Goal: Task Accomplishment & Management: Complete application form

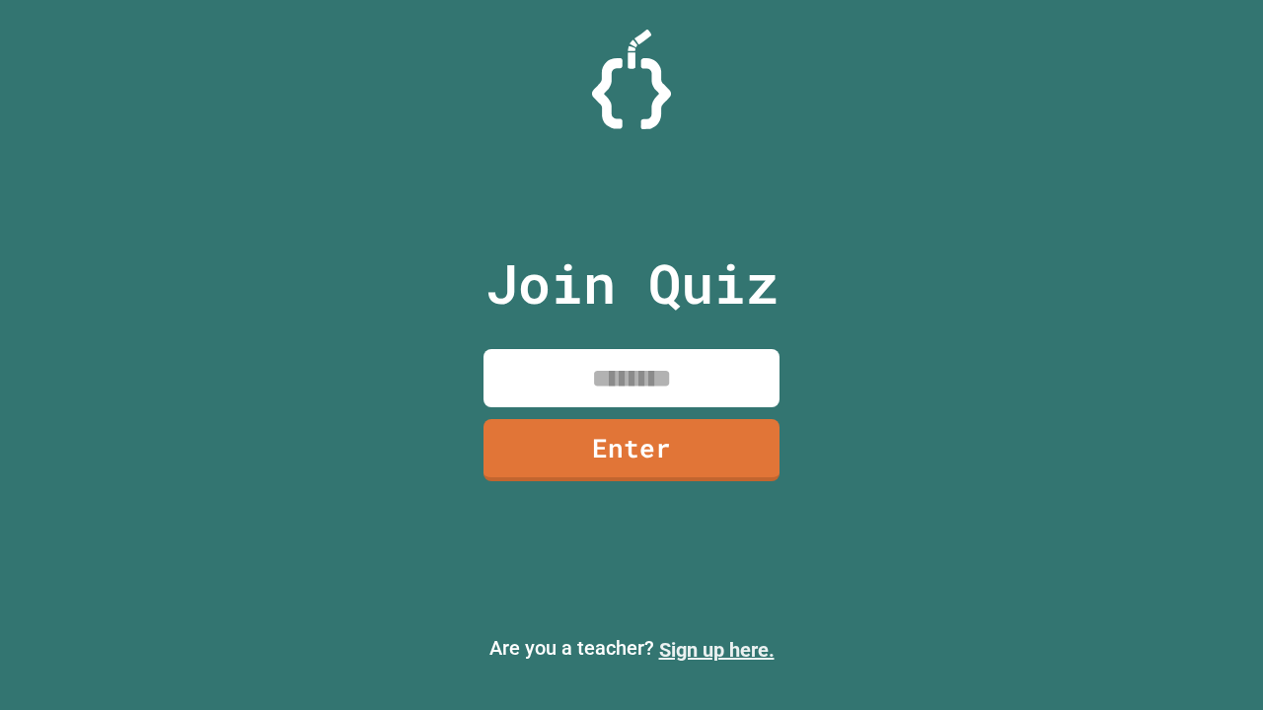
click at [716, 650] on link "Sign up here." at bounding box center [716, 650] width 115 height 24
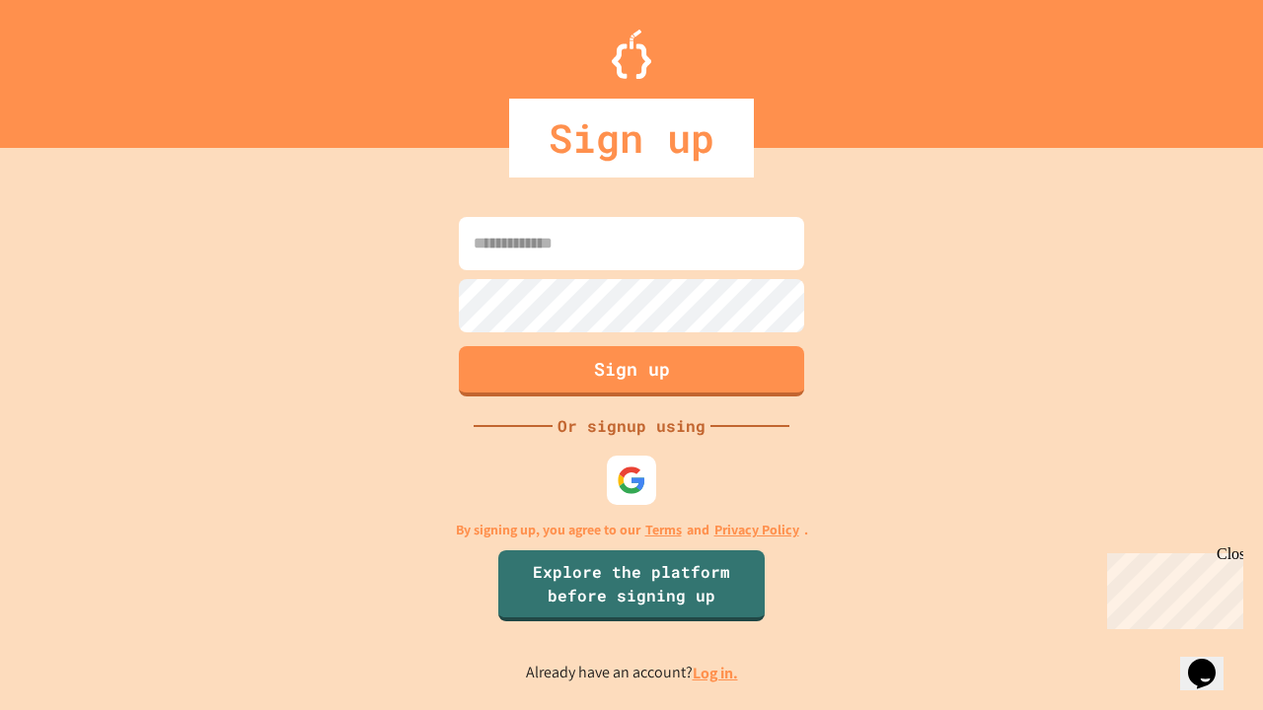
click at [716, 673] on link "Log in." at bounding box center [714, 673] width 45 height 21
